Goal: Task Accomplishment & Management: Complete application form

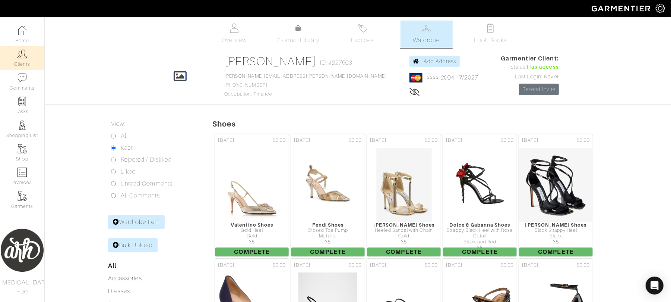
click at [23, 57] on img at bounding box center [22, 53] width 9 height 9
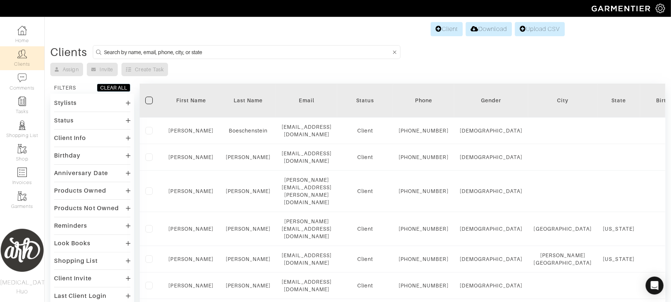
click at [444, 26] on link "Client" at bounding box center [447, 29] width 32 height 14
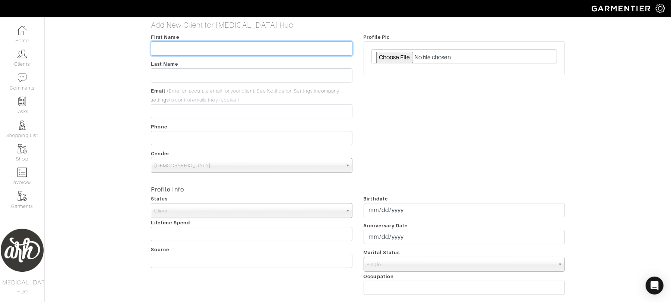
click at [276, 48] on input "text" at bounding box center [251, 48] width 201 height 14
type input "[PERSON_NAME]"
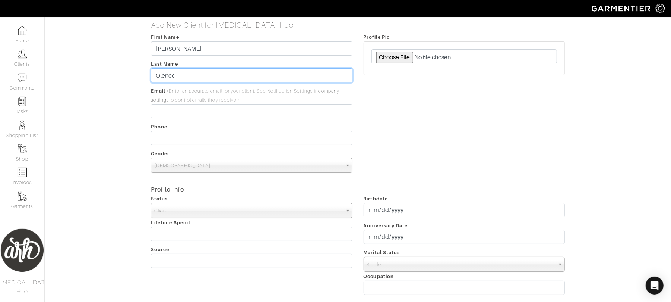
type input "Olenec"
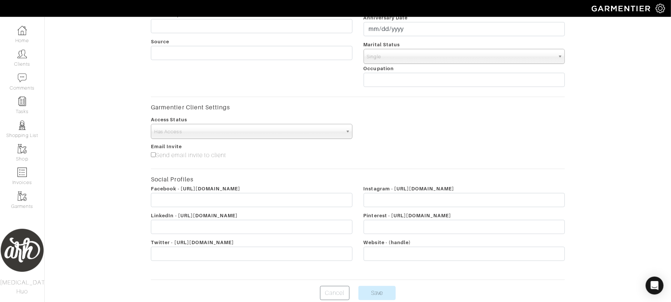
scroll to position [242, 0]
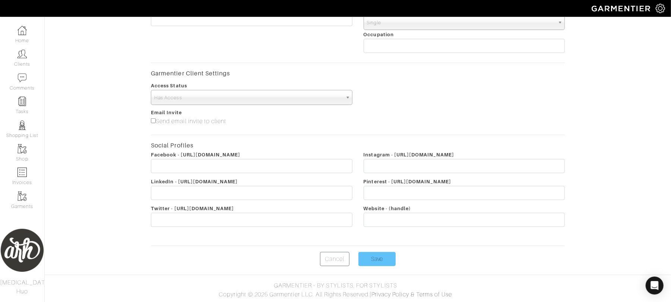
type input "[EMAIL_ADDRESS][DOMAIN_NAME]"
click at [378, 256] on input "Save" at bounding box center [377, 259] width 37 height 14
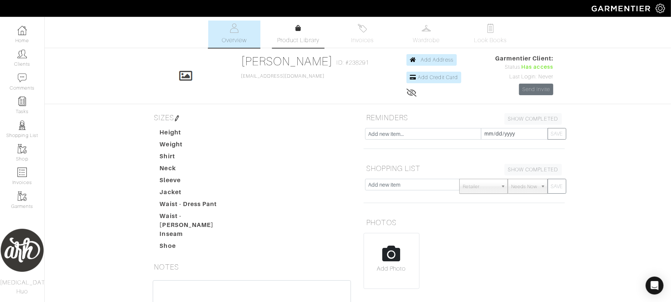
click at [300, 40] on span "Product Library" at bounding box center [298, 40] width 42 height 9
